Goal: Contribute content: Add original content to the website for others to see

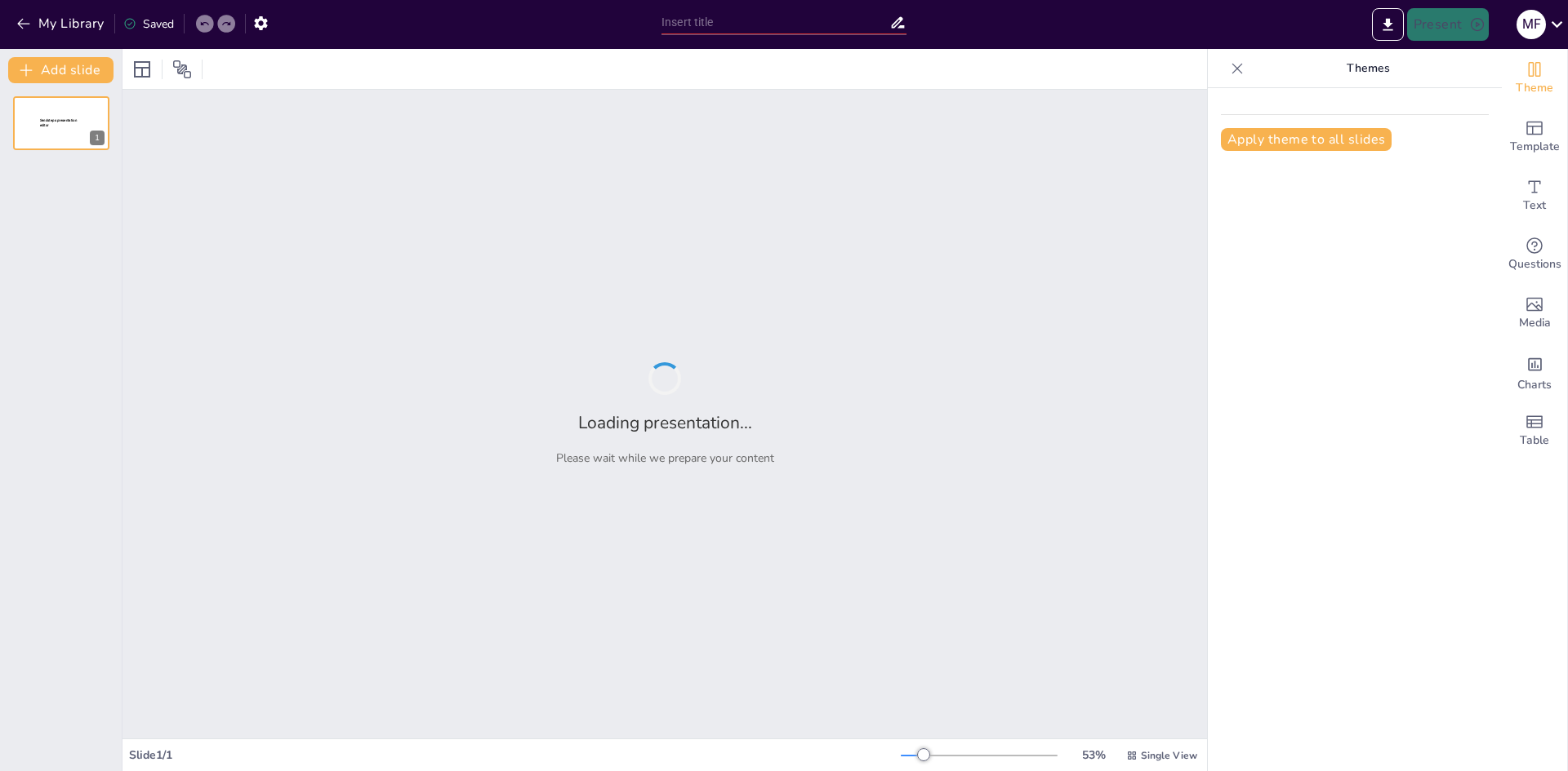
type input "La Importancia de los 15 Años en la Vida"
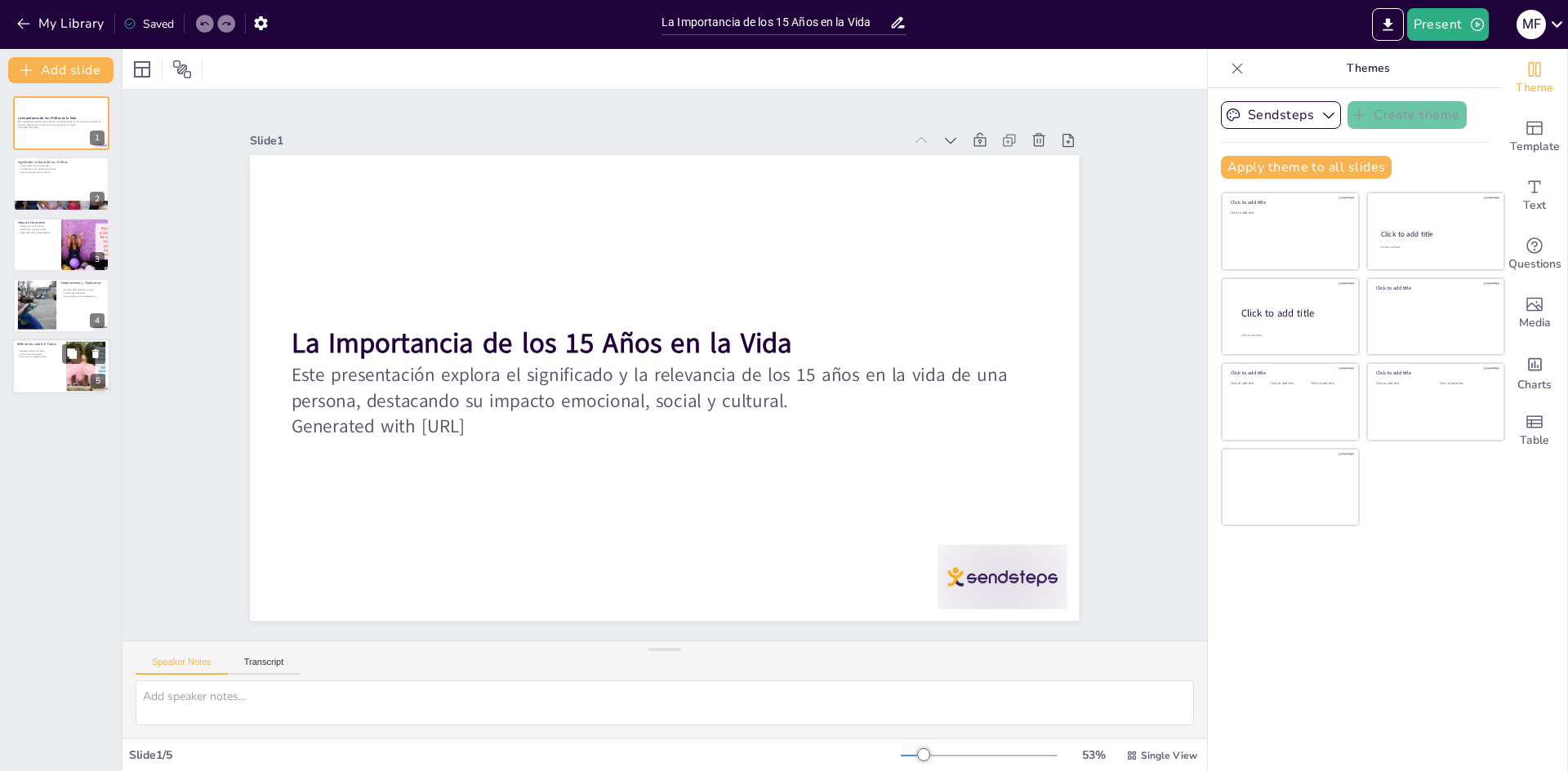
click at [50, 367] on div at bounding box center [61, 367] width 98 height 56
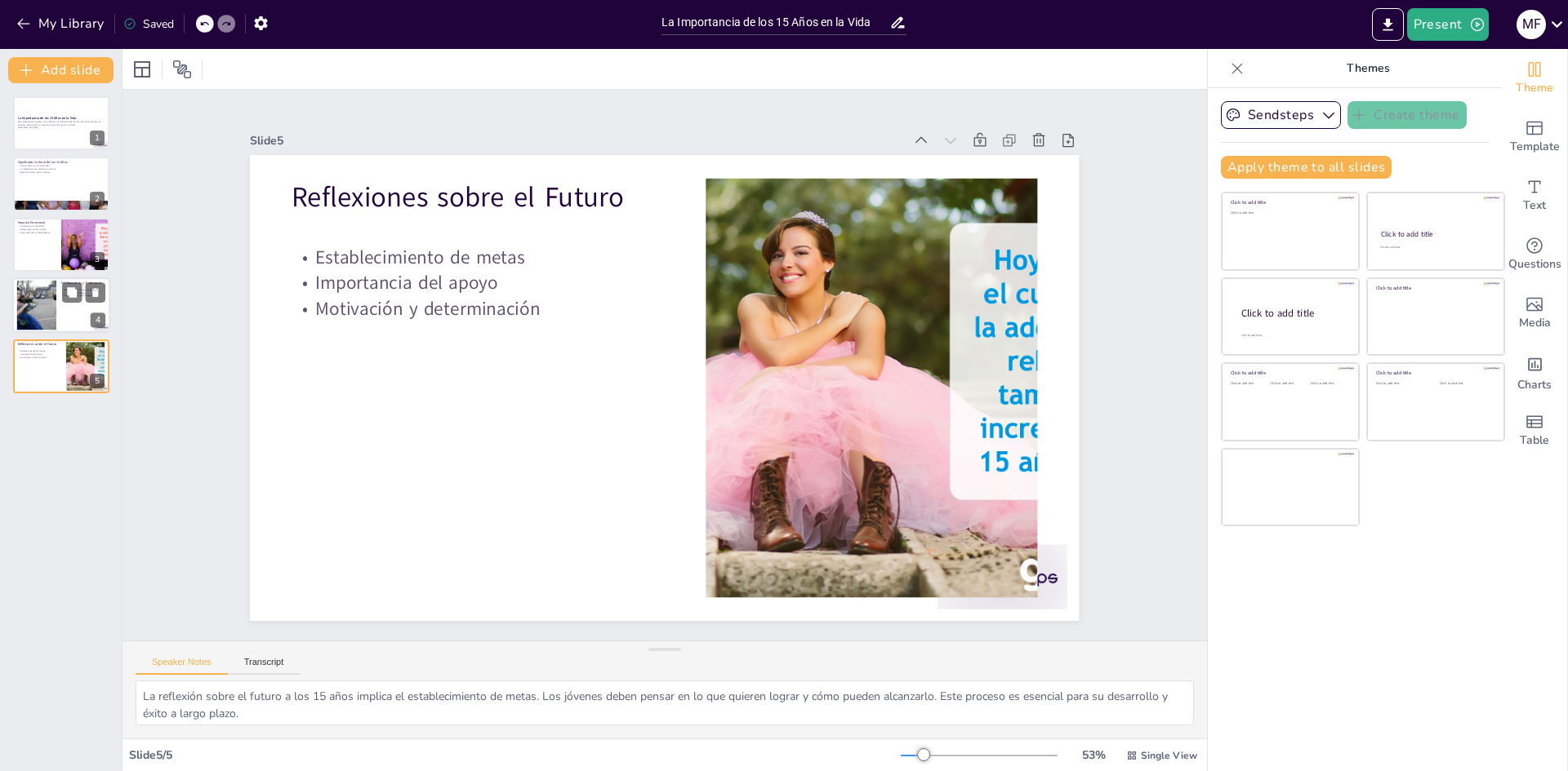
click at [48, 300] on div at bounding box center [36, 305] width 75 height 49
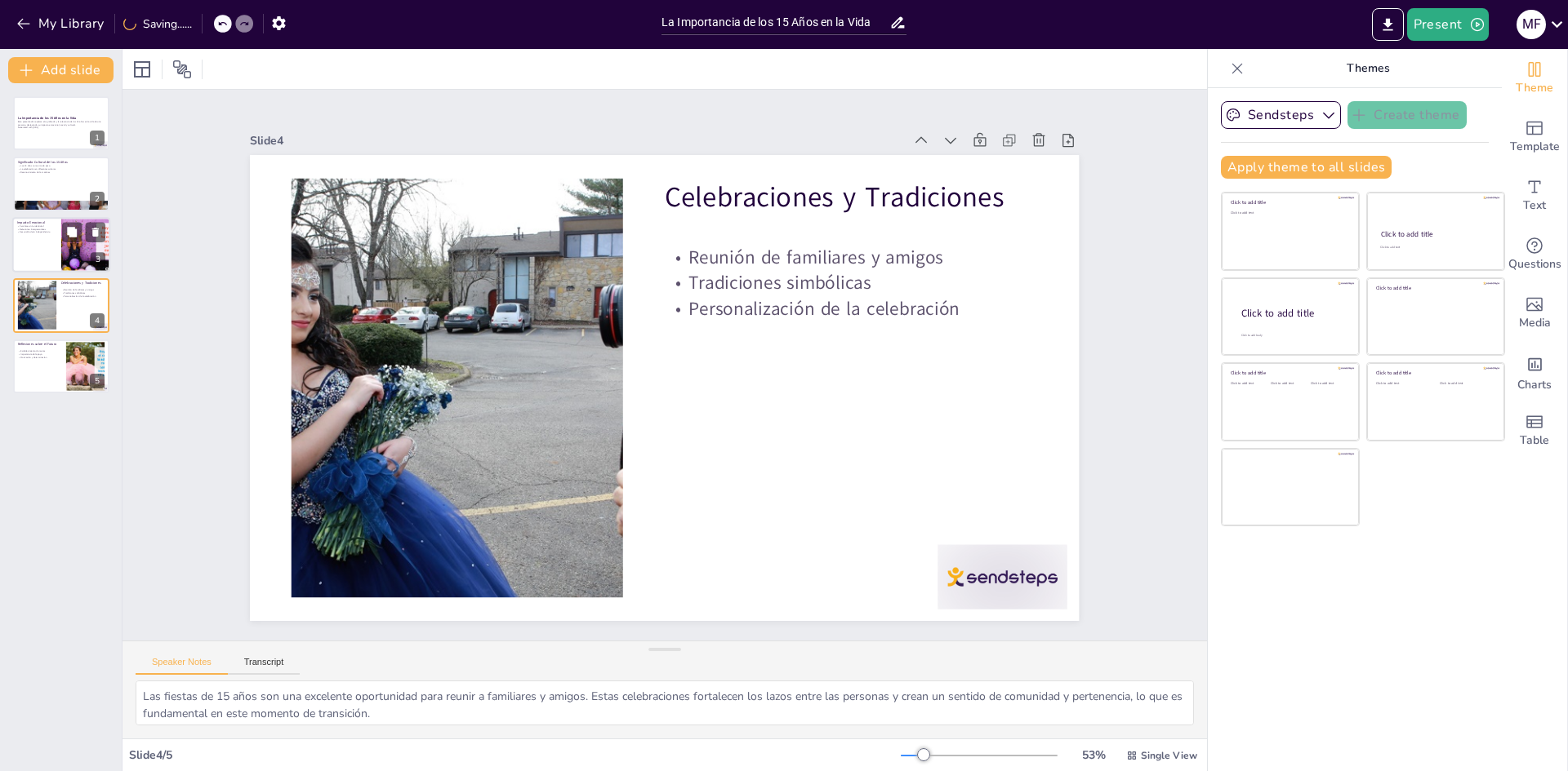
click at [51, 248] on div at bounding box center [61, 245] width 98 height 56
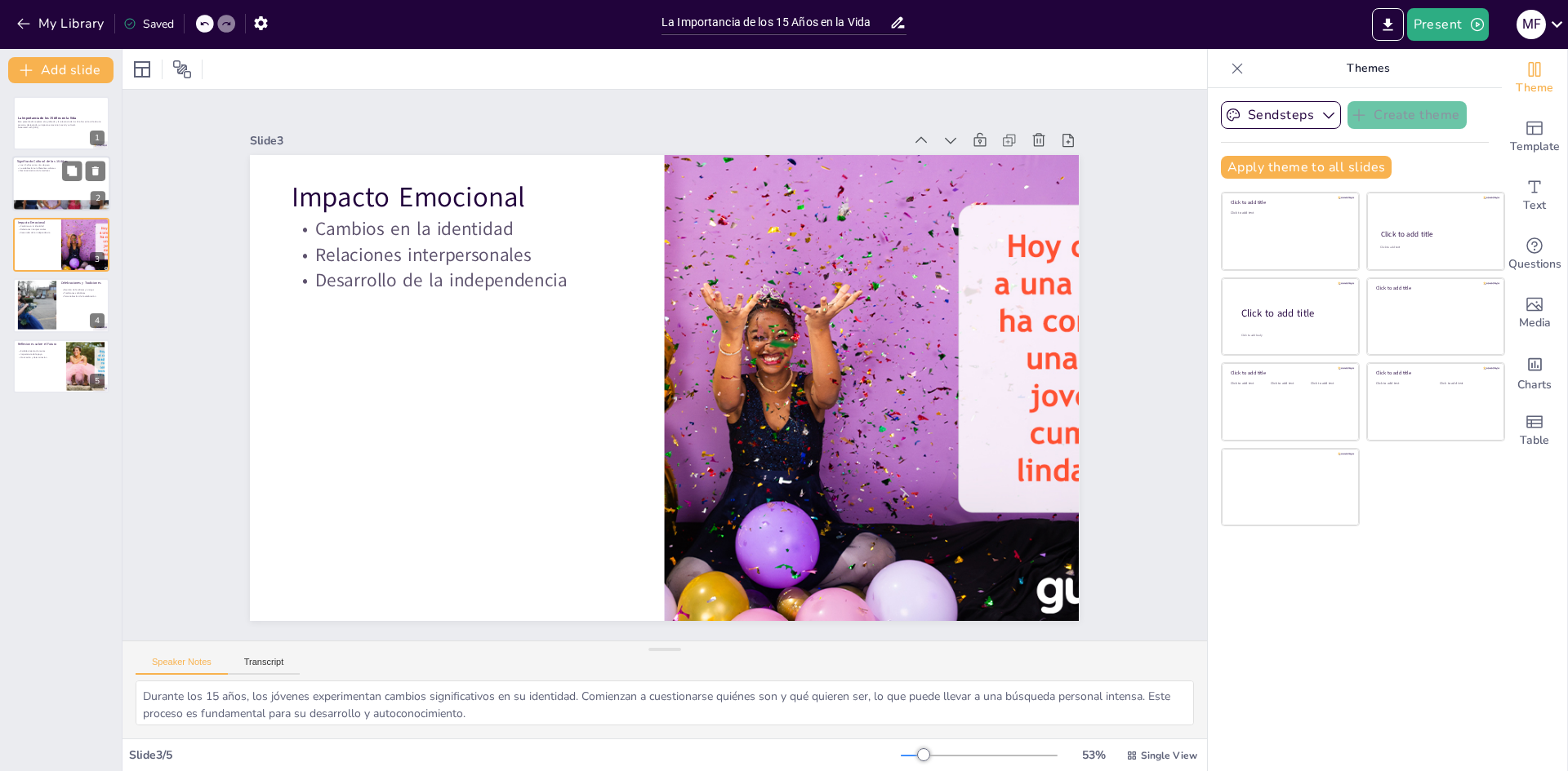
click at [36, 180] on div at bounding box center [61, 184] width 98 height 56
type textarea "Los 15 años son vistos como un rito de paso en muchas culturas, simbolizando la…"
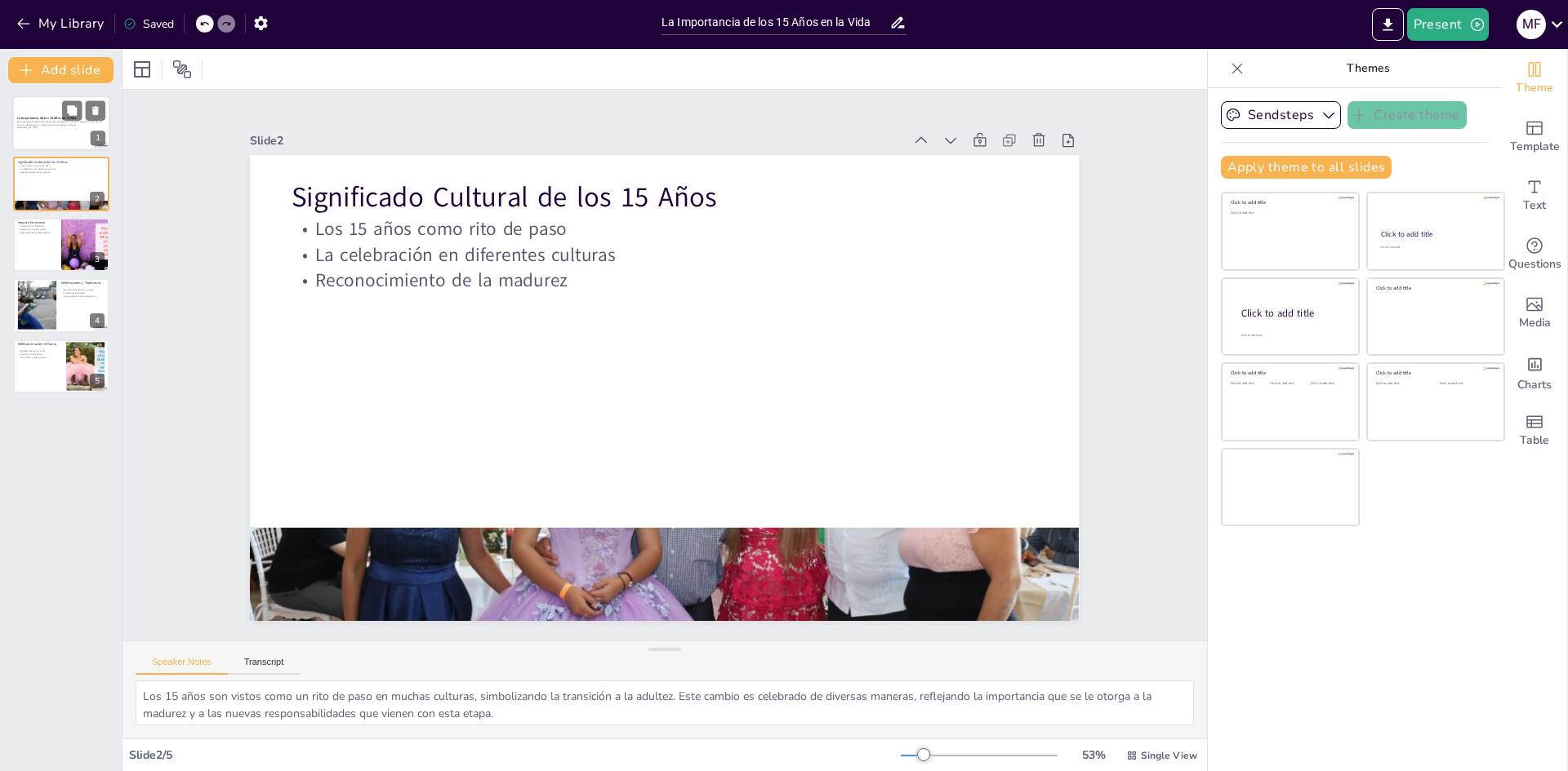
click at [34, 127] on p "Generated with Sendsteps.ai" at bounding box center [61, 128] width 88 height 4
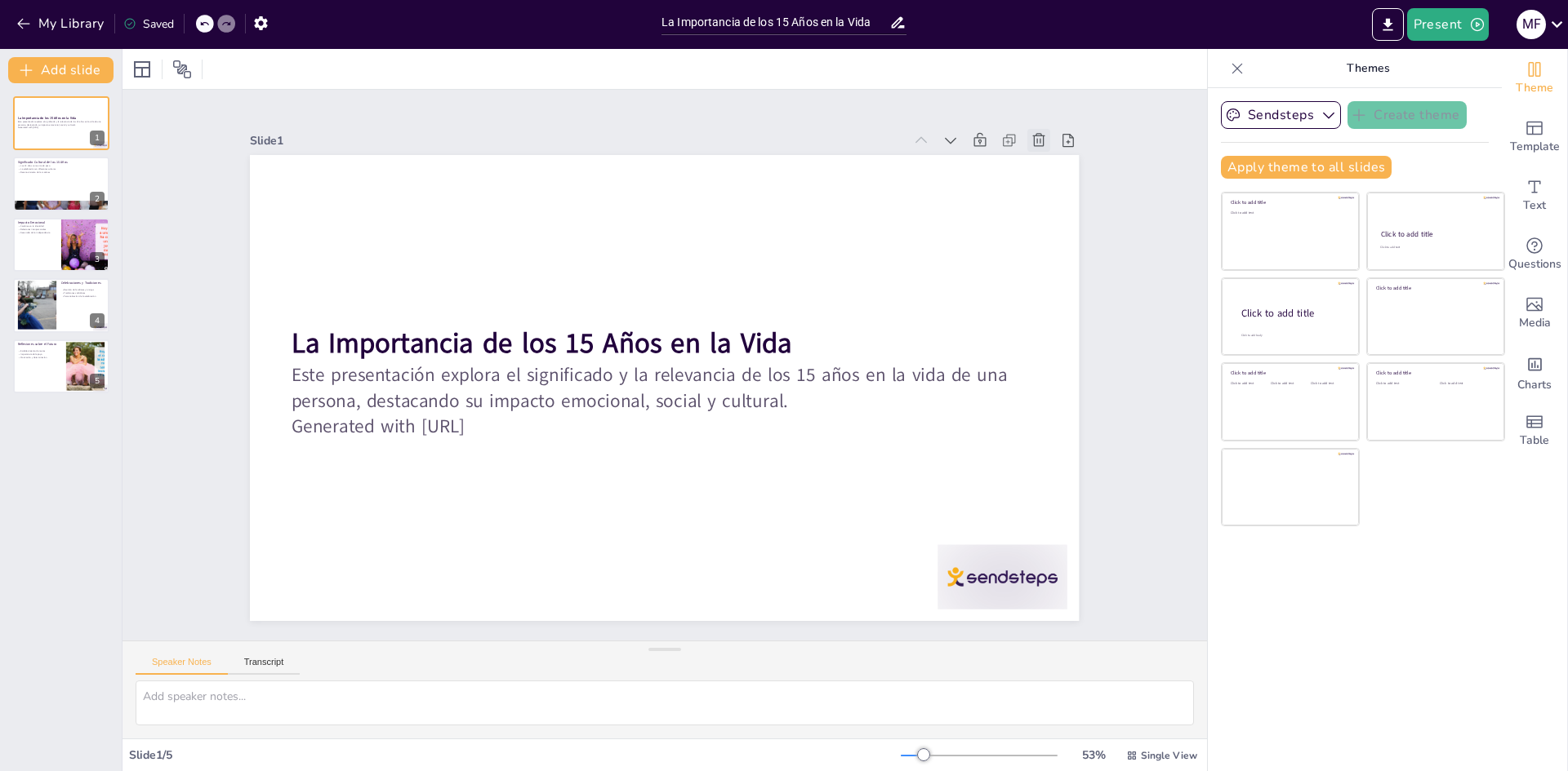
click at [1070, 215] on icon at bounding box center [1077, 222] width 14 height 15
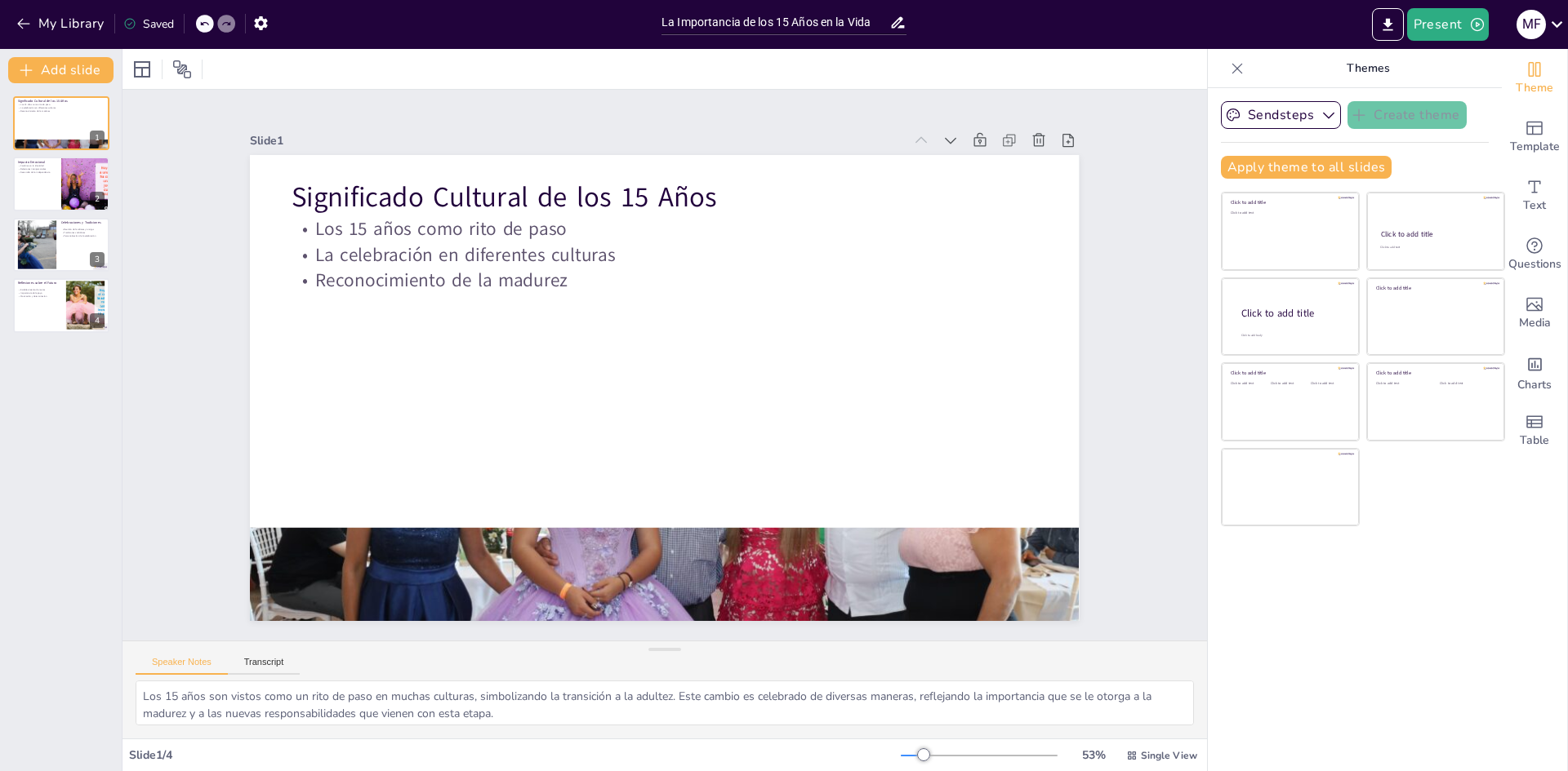
click at [1251, 68] on p "Themes" at bounding box center [1368, 68] width 236 height 40
click at [1229, 67] on icon at bounding box center [1237, 68] width 16 height 16
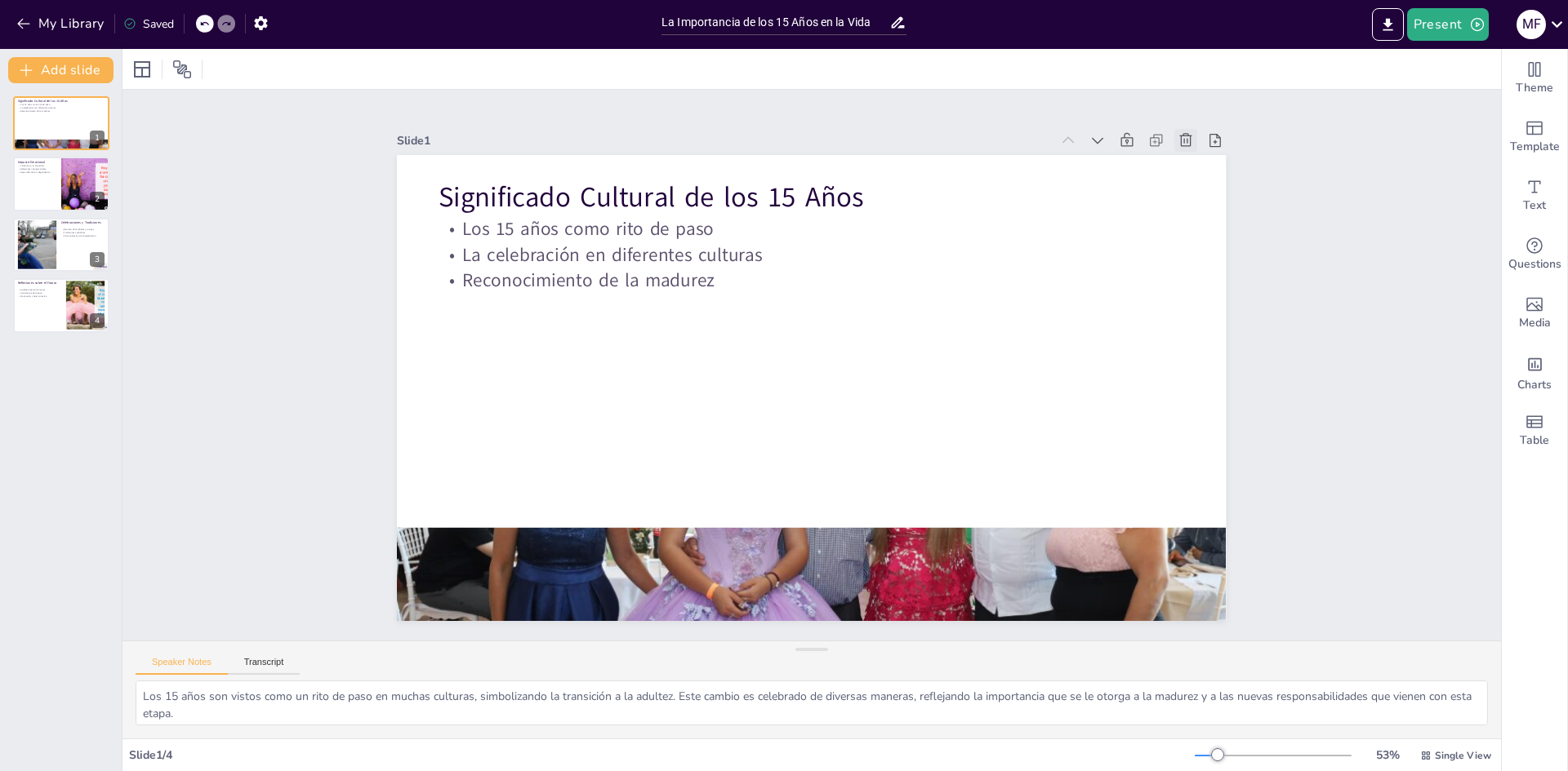
click at [1236, 346] on icon at bounding box center [1247, 357] width 22 height 22
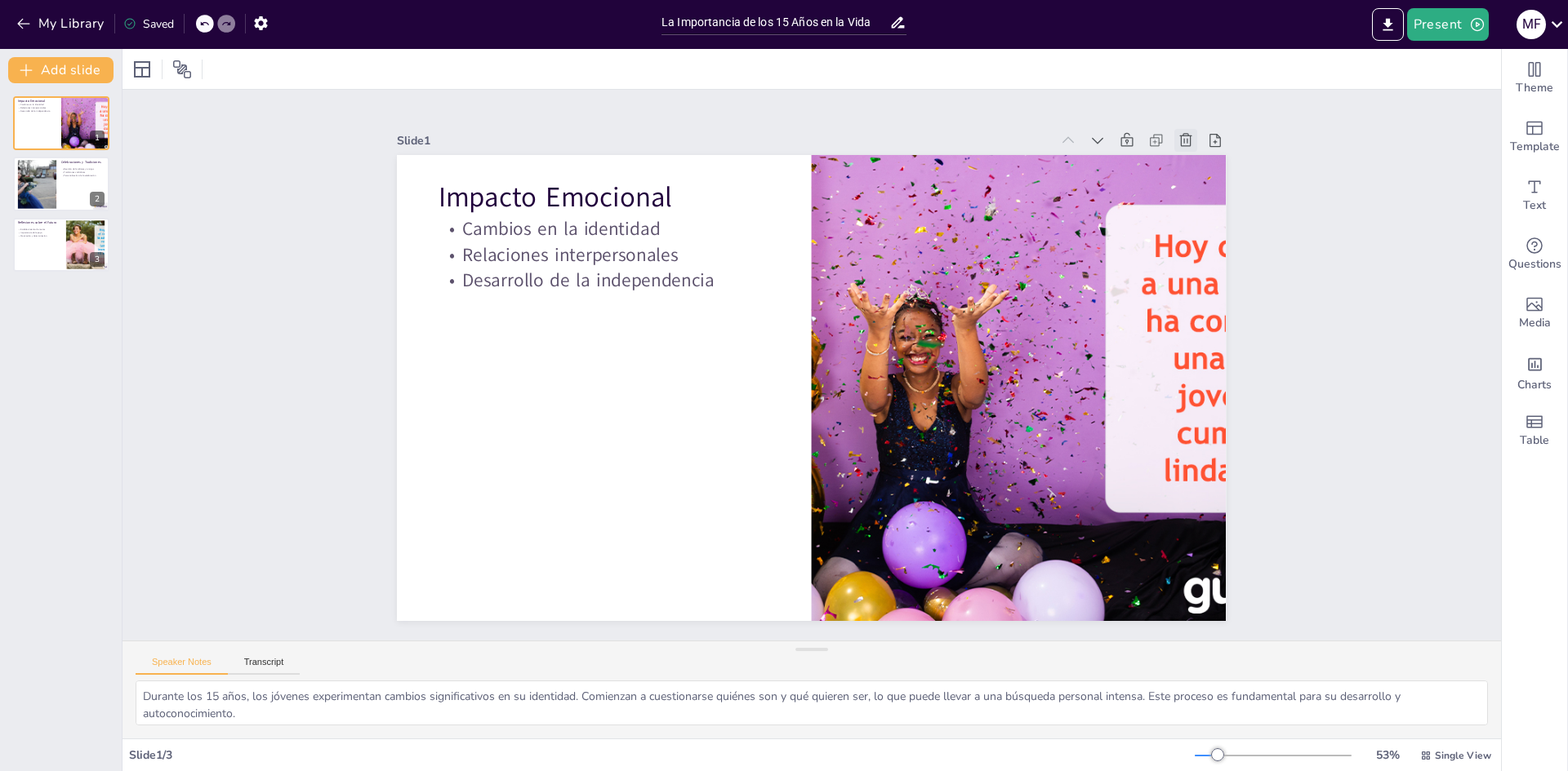
click at [1229, 258] on icon at bounding box center [1236, 266] width 15 height 16
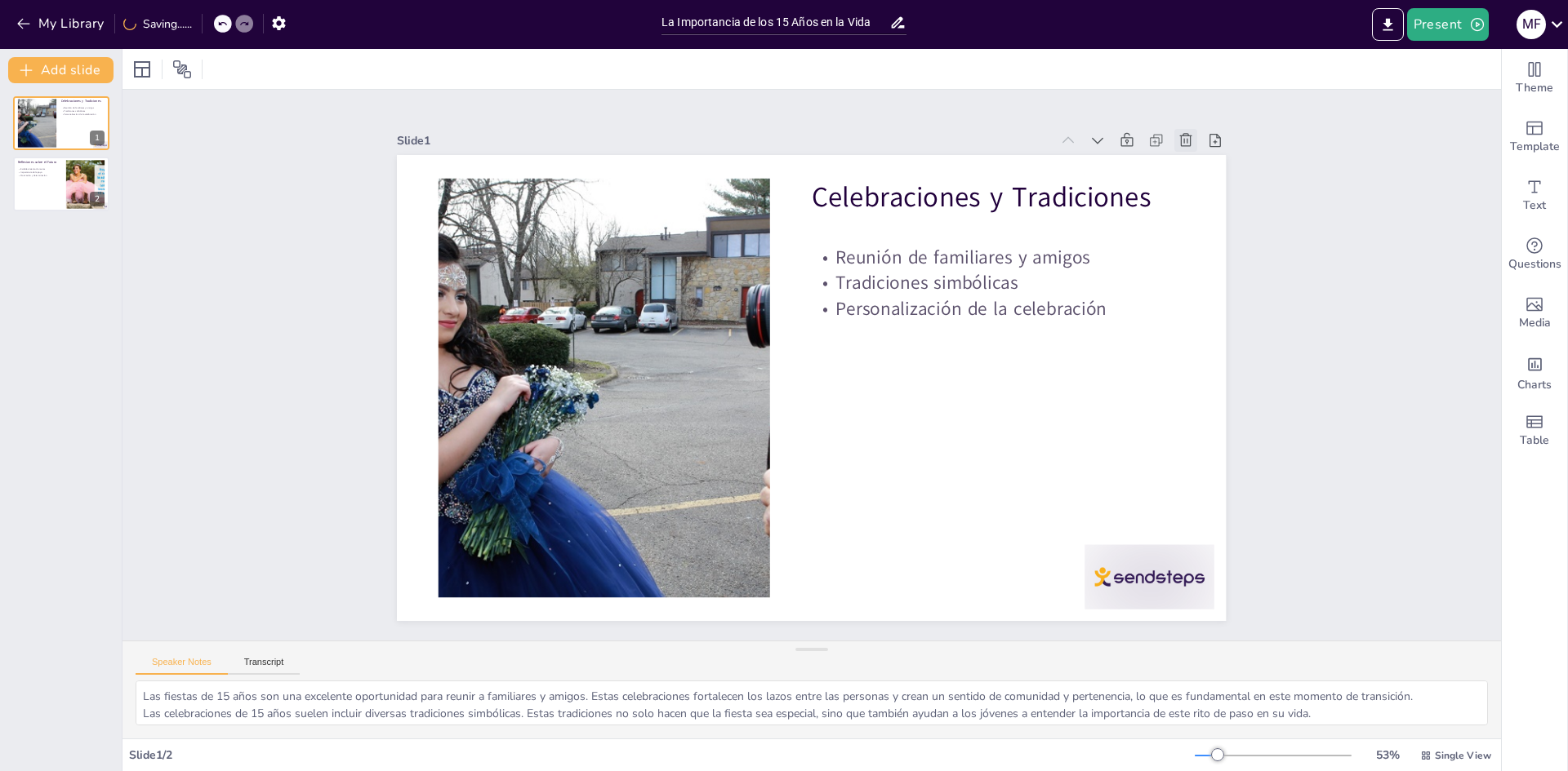
click at [1200, 173] on icon at bounding box center [1207, 181] width 13 height 14
type textarea "La reflexión sobre el futuro a los 15 años implica el establecimiento de metas.…"
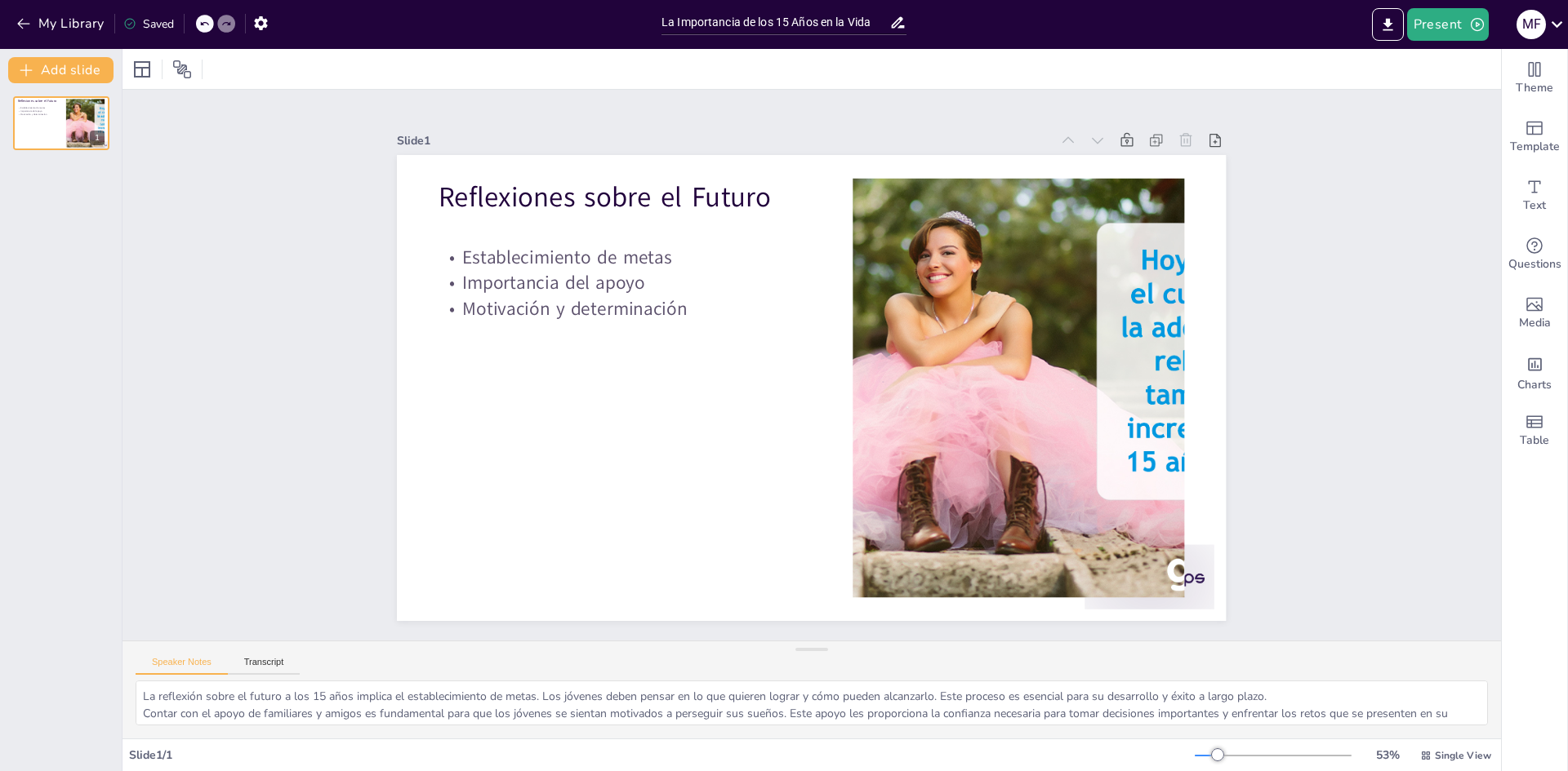
click at [1004, 753] on icon at bounding box center [997, 759] width 14 height 13
click at [1461, 19] on button "Present" at bounding box center [1448, 24] width 82 height 32
click at [1448, 111] on li "Play presentation" at bounding box center [1473, 100] width 129 height 26
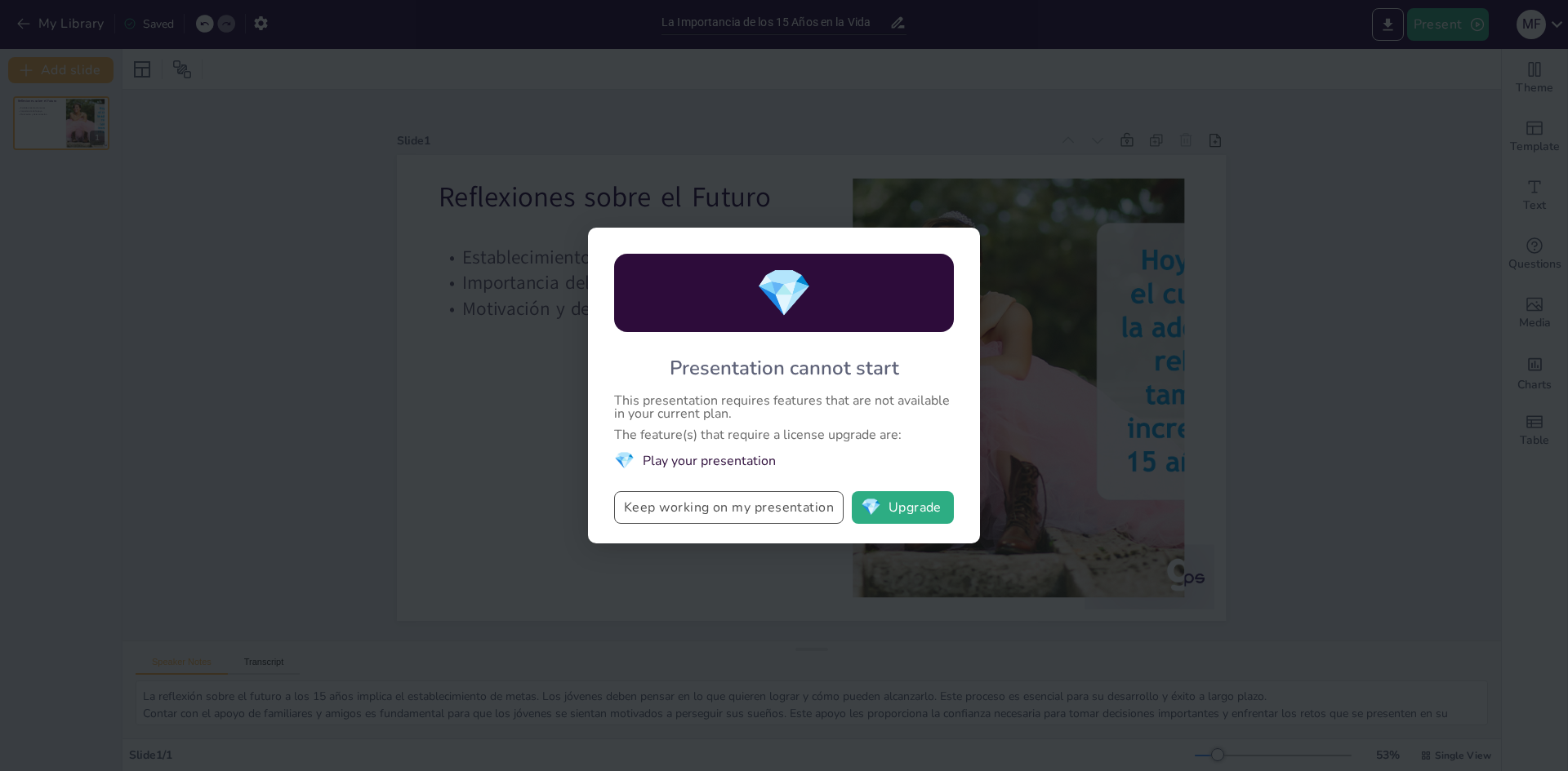
click at [779, 513] on button "Keep working on my presentation" at bounding box center [728, 508] width 229 height 32
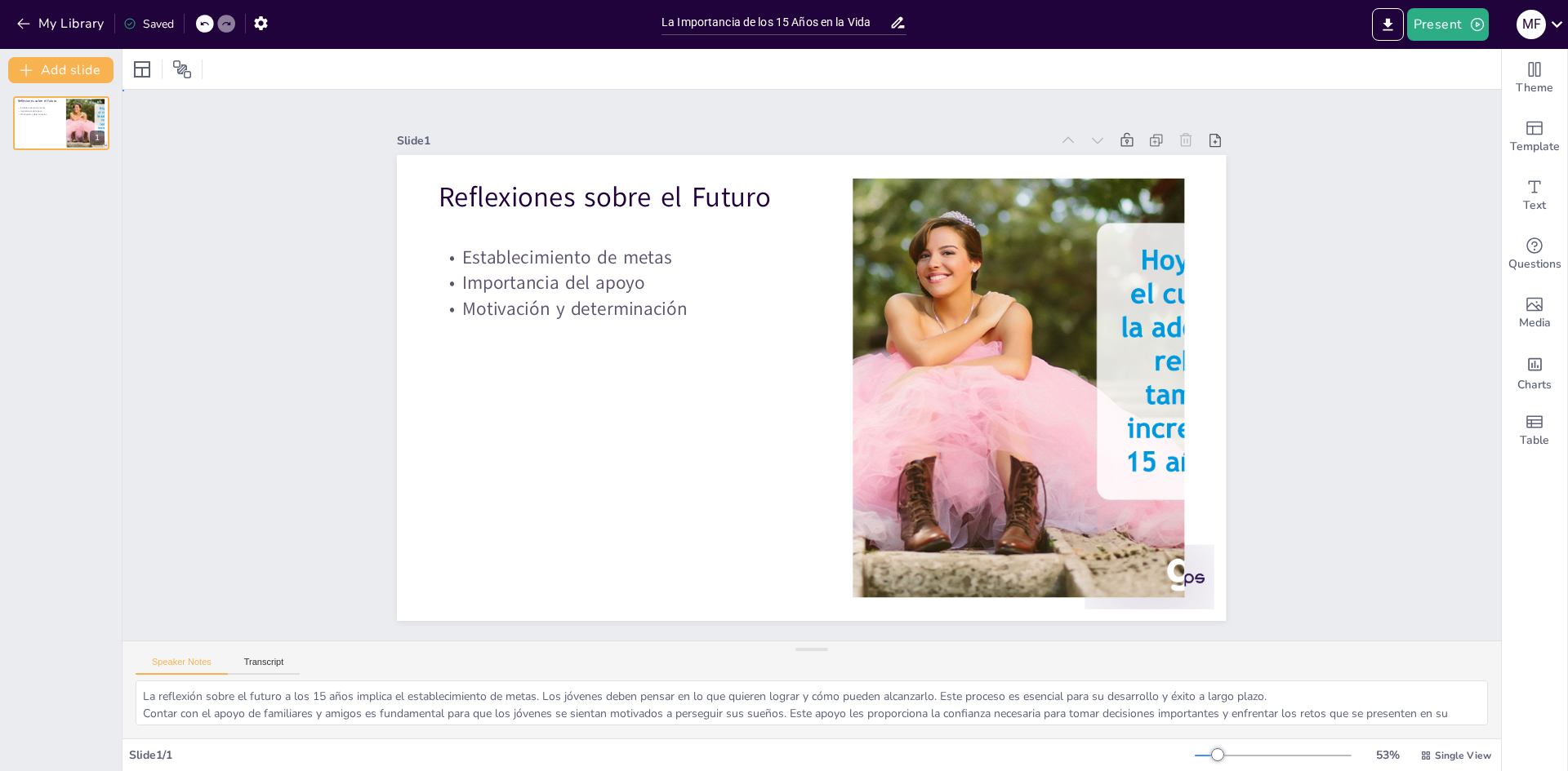
click at [1357, 216] on div "Slide 1 Reflexiones sobre el Futuro Establecimiento de metas Importancia del ap…" at bounding box center [812, 365] width 1430 height 692
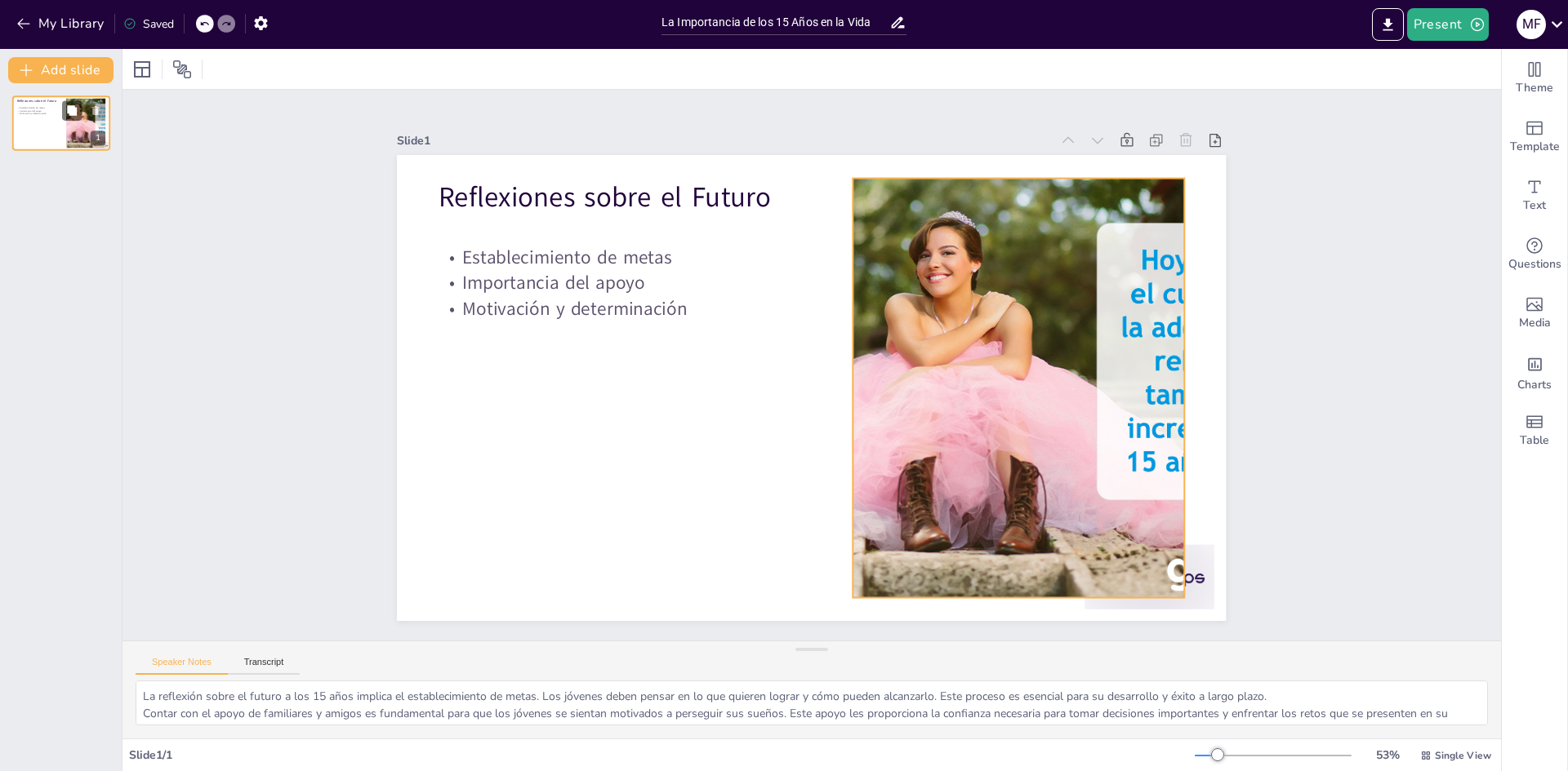
click at [67, 121] on div at bounding box center [85, 123] width 94 height 49
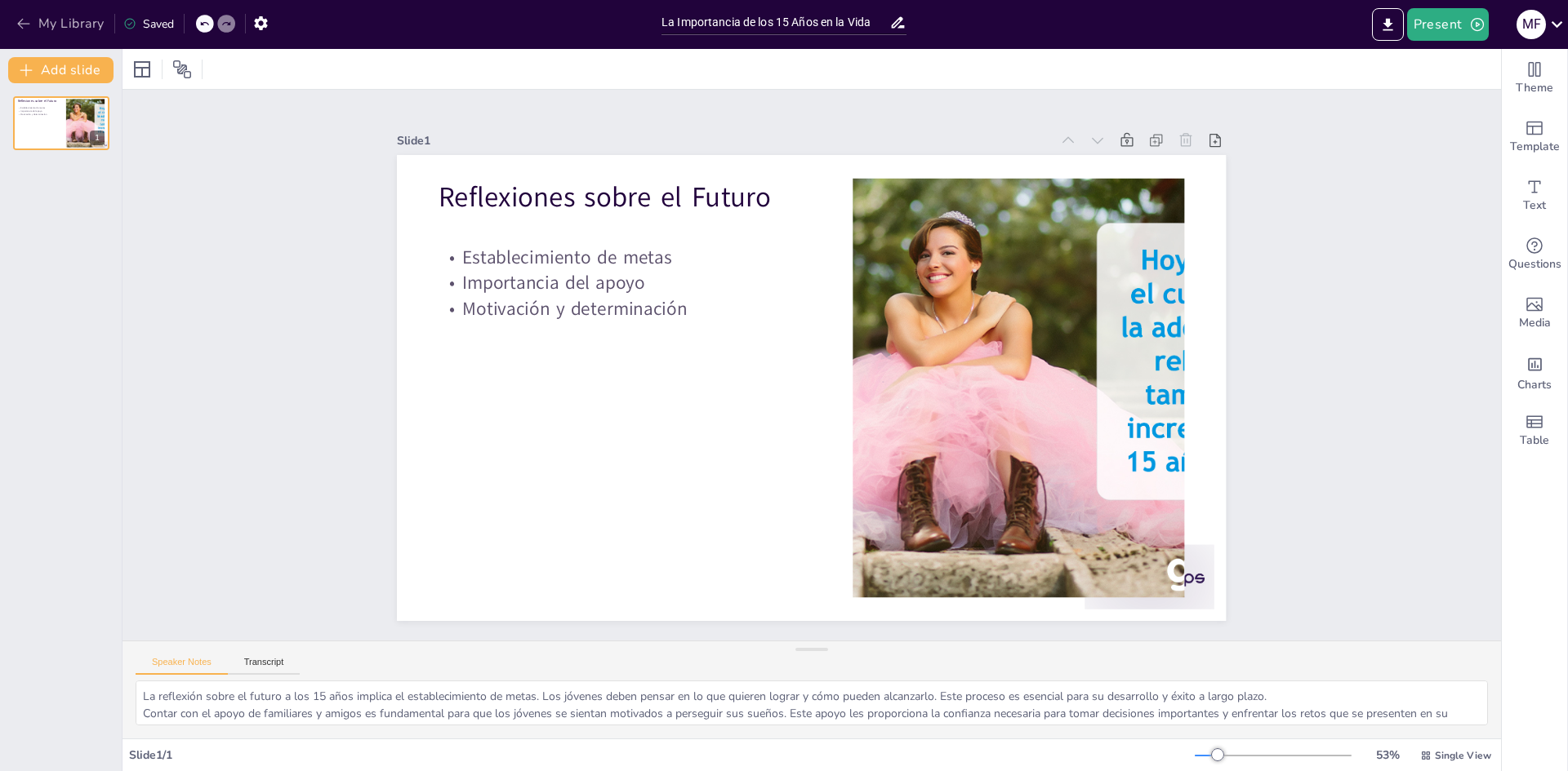
click at [13, 21] on button "My Library" at bounding box center [62, 23] width 99 height 26
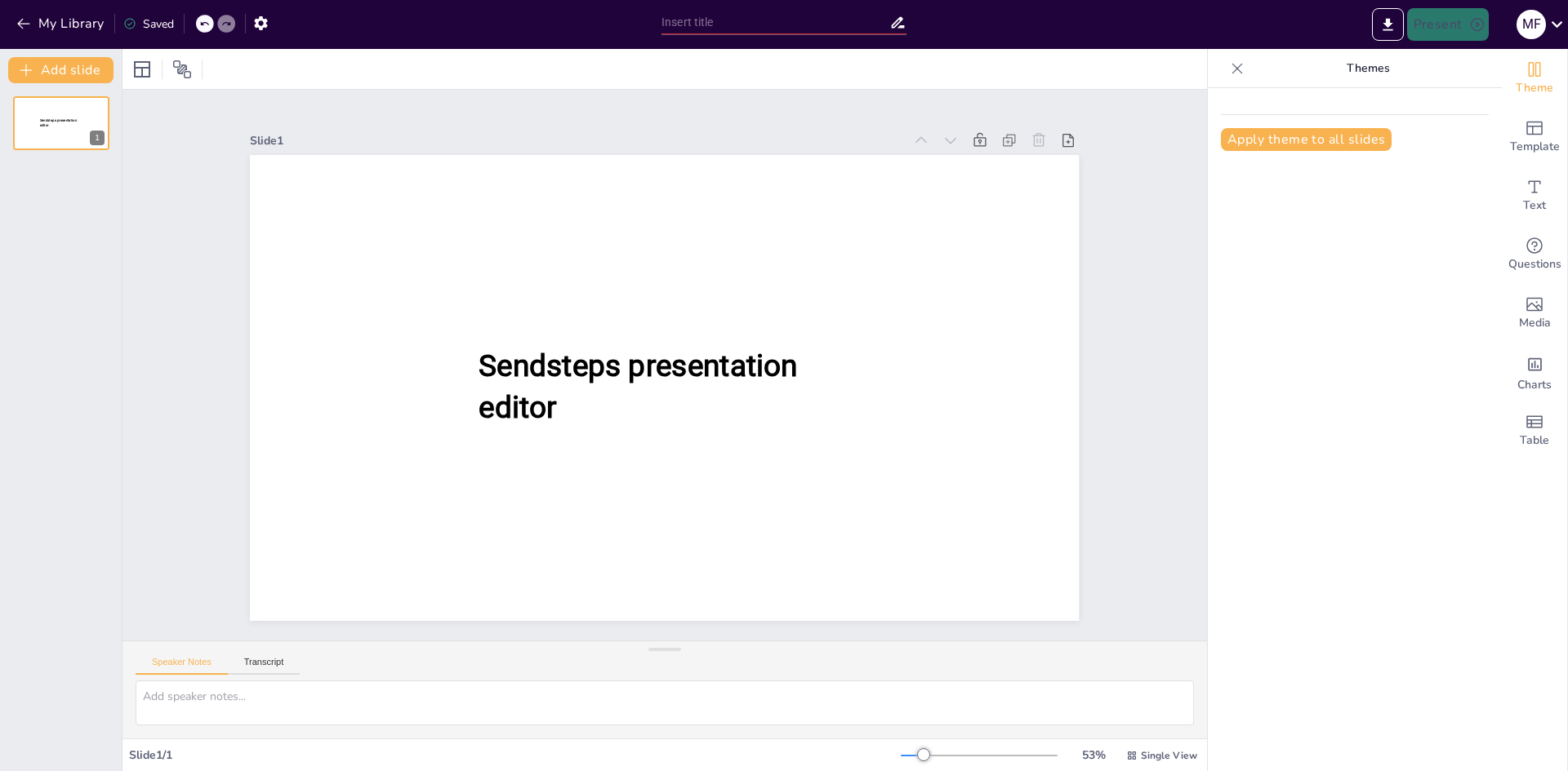
type input "La Importancia de los 15 Años en la Vida"
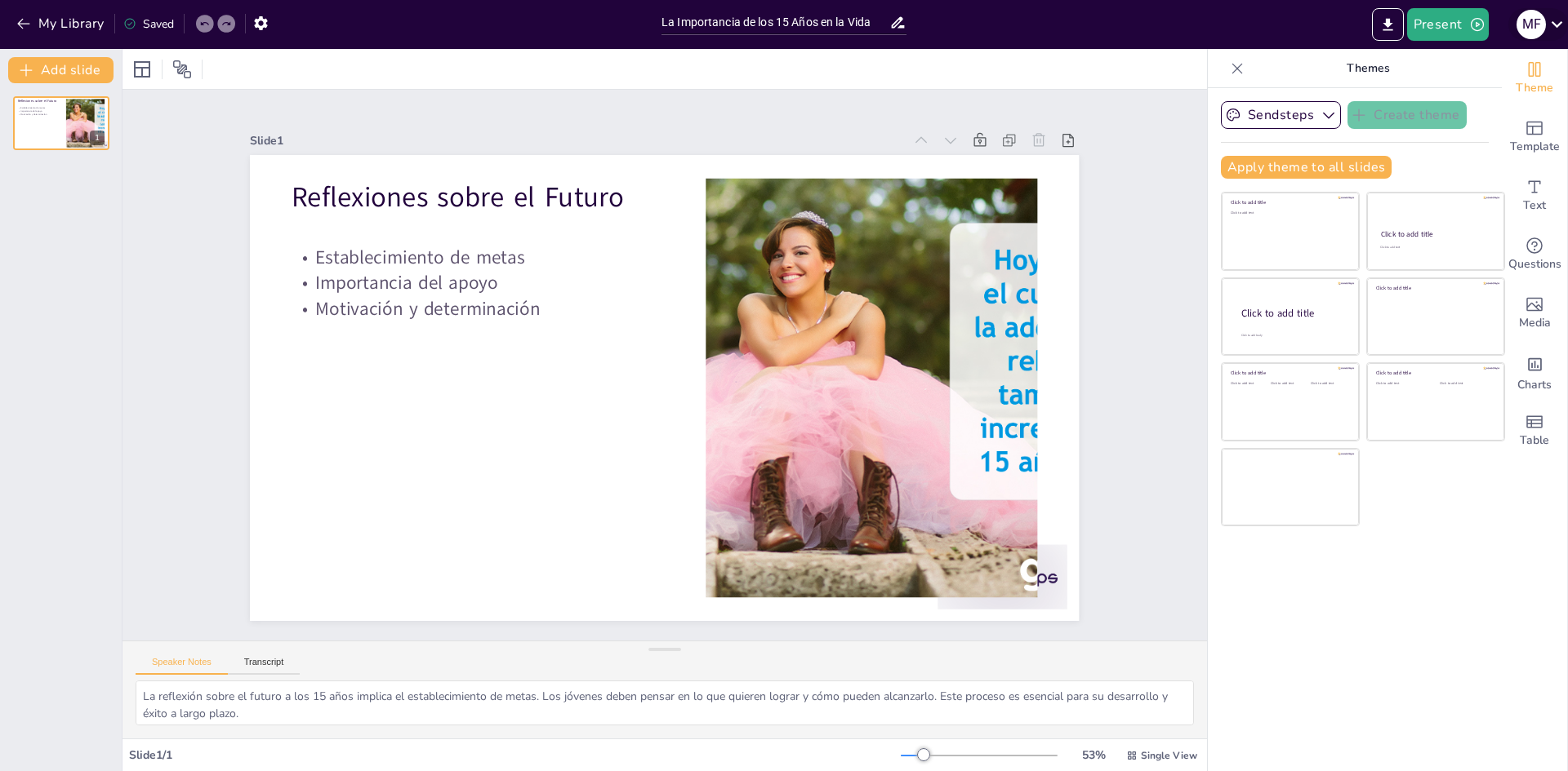
click at [1557, 22] on icon at bounding box center [1556, 24] width 22 height 22
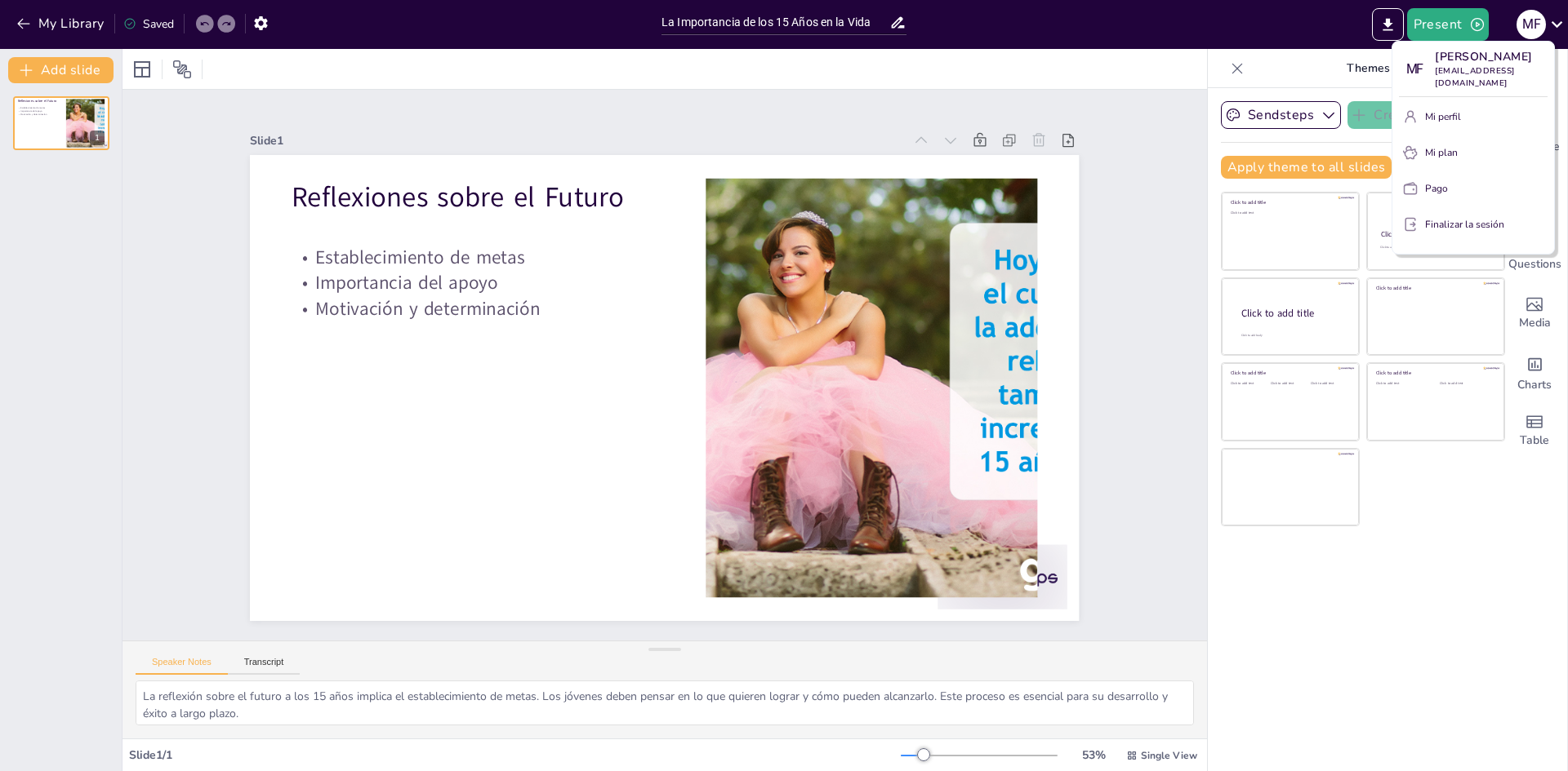
click at [1451, 111] on font "Mi perfil" at bounding box center [1443, 117] width 36 height 13
